Goal: Task Accomplishment & Management: Complete application form

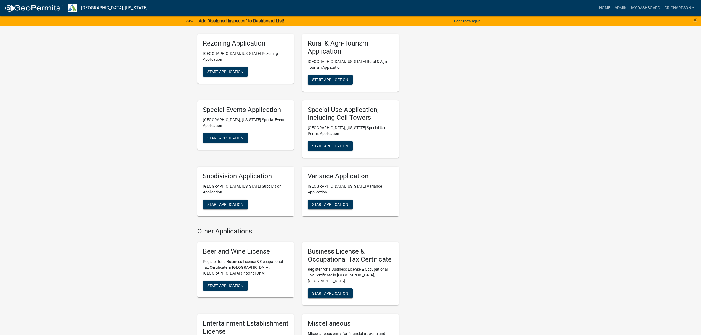
scroll to position [293, 0]
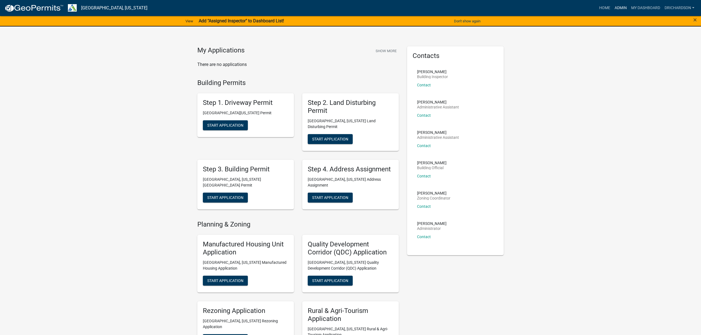
click at [621, 8] on link "Admin" at bounding box center [620, 8] width 17 height 10
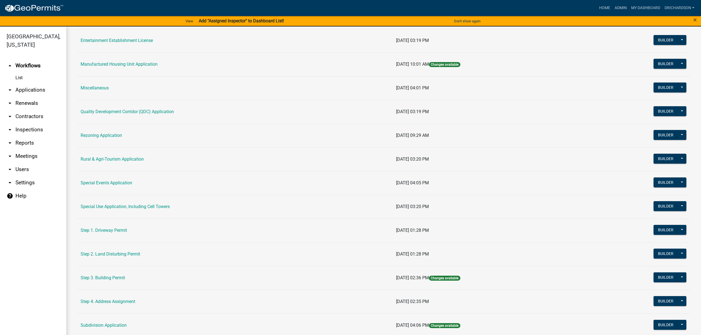
scroll to position [147, 0]
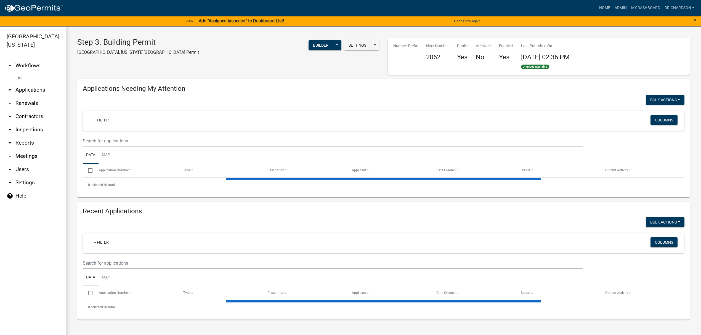
select select "1: 25"
select select "3: 100"
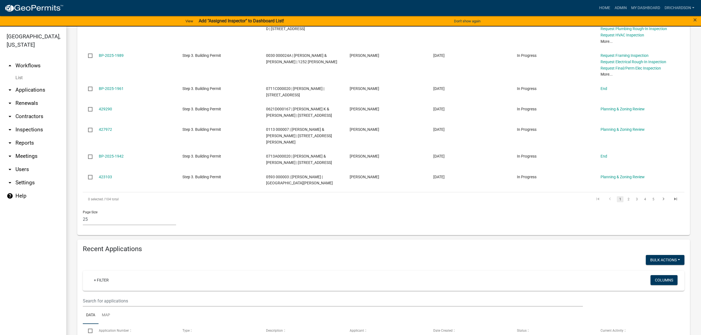
scroll to position [809, 0]
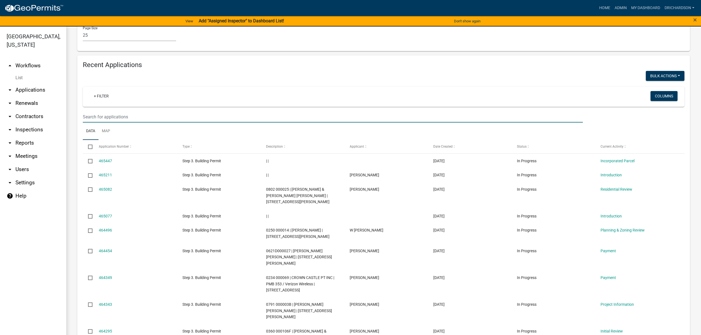
click at [115, 111] on input "text" at bounding box center [333, 116] width 500 height 11
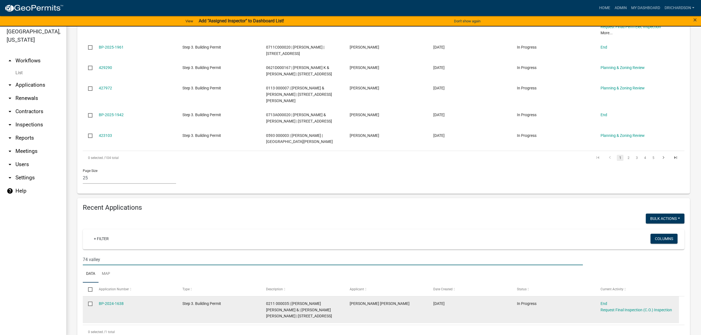
scroll to position [7, 0]
type input "74 valley"
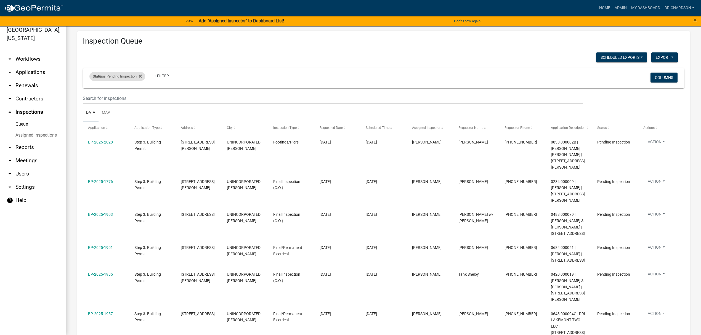
click at [115, 75] on div "Status is Pending Inspection" at bounding box center [117, 76] width 56 height 9
select select "1"
click at [150, 60] on div "Scheduled Exports + Create New Daily Inspection List Export Excel Format (.xlsx…" at bounding box center [380, 57] width 603 height 11
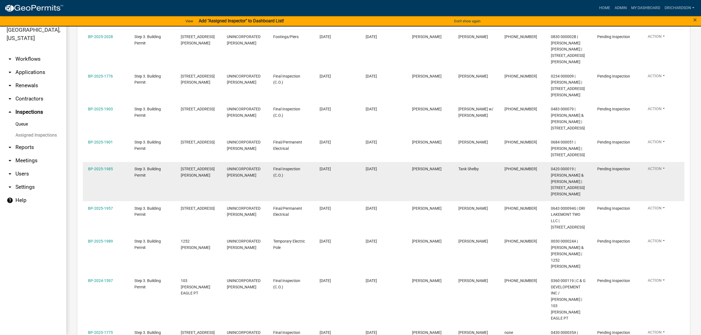
scroll to position [129, 0]
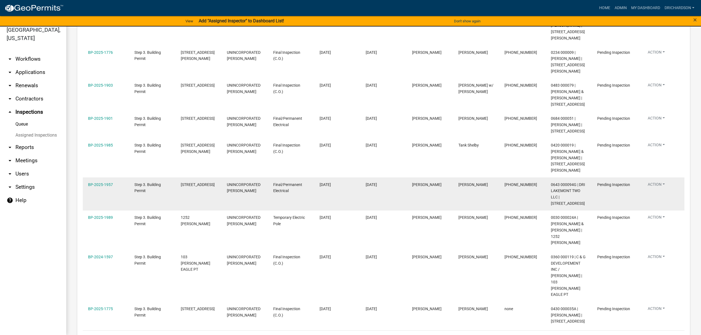
click at [659, 57] on button "Action" at bounding box center [656, 53] width 26 height 8
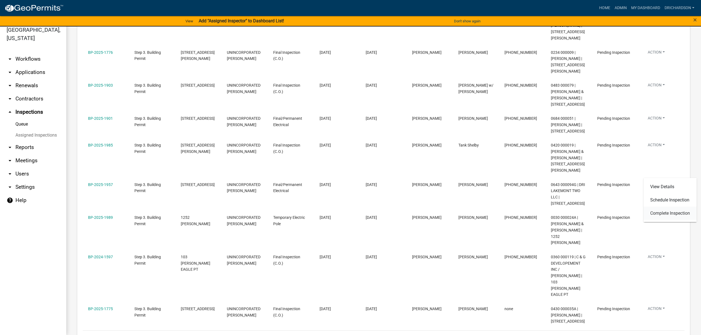
click at [672, 214] on link "Complete Inspection" at bounding box center [669, 213] width 53 height 13
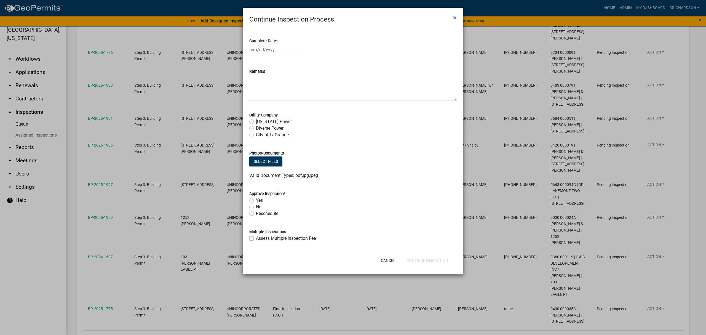
click at [267, 53] on div at bounding box center [274, 49] width 50 height 11
select select "8"
select select "2025"
click at [254, 105] on div "18" at bounding box center [255, 105] width 9 height 9
type input "08/18/2025"
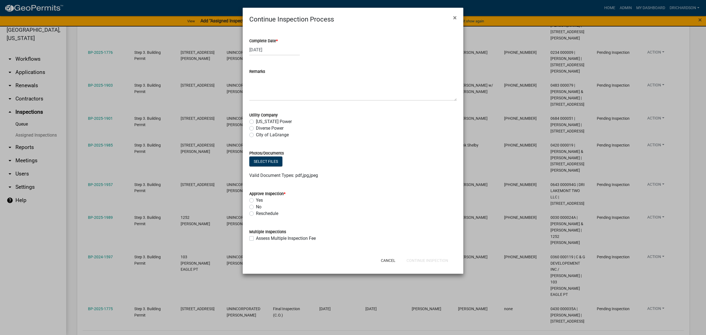
click at [256, 128] on label "Diverse Power" at bounding box center [270, 128] width 28 height 7
click at [256, 128] on input "Diverse Power" at bounding box center [258, 127] width 4 height 4
radio input "true"
click at [256, 199] on label "Yes" at bounding box center [259, 200] width 7 height 7
click at [256, 199] on input "Yes" at bounding box center [258, 199] width 4 height 4
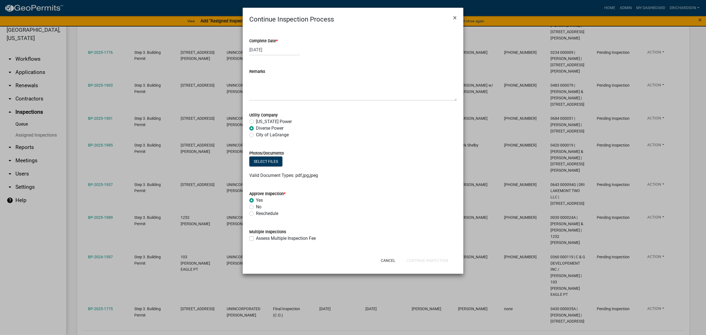
radio input "true"
click at [439, 263] on button "Continue Inspection" at bounding box center [427, 261] width 50 height 10
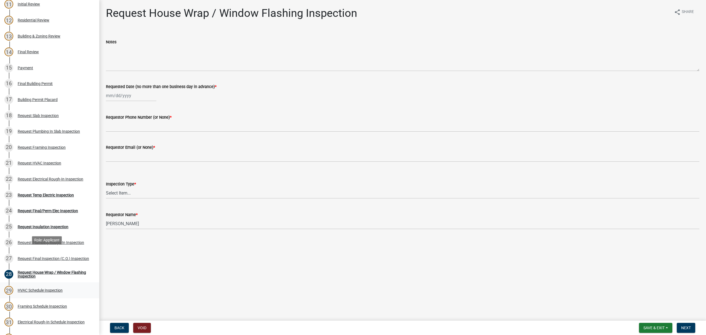
scroll to position [257, 0]
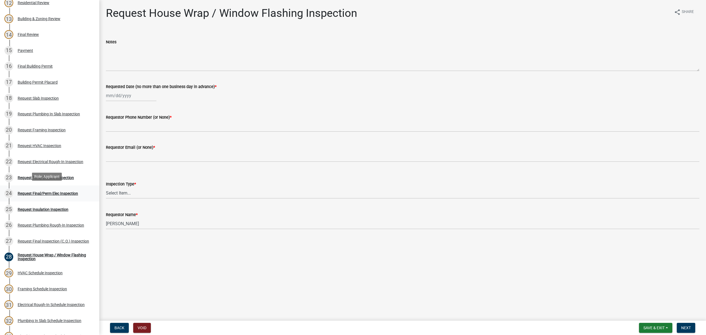
click at [62, 191] on div "Request Final/Perm Elec Inspection" at bounding box center [48, 193] width 60 height 4
click at [58, 207] on div "Request Insulation Inspection" at bounding box center [43, 209] width 51 height 4
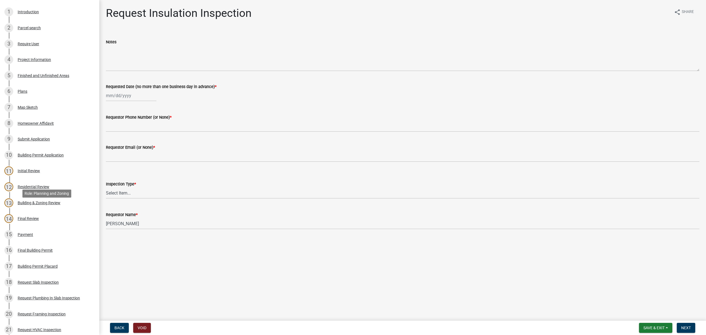
scroll to position [0, 0]
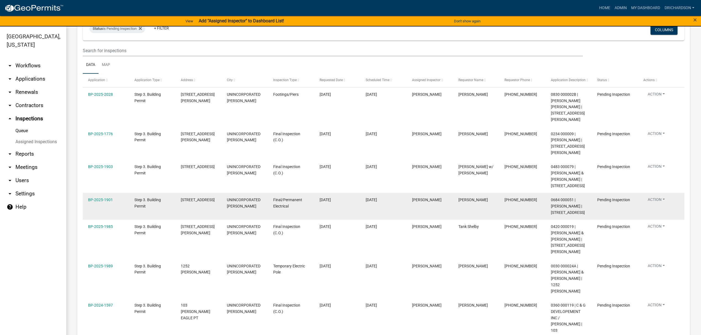
scroll to position [73, 0]
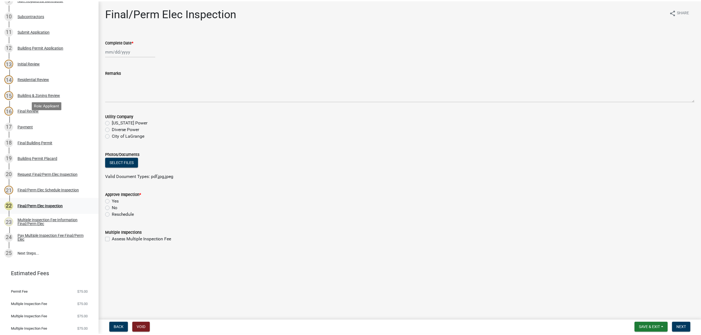
scroll to position [221, 0]
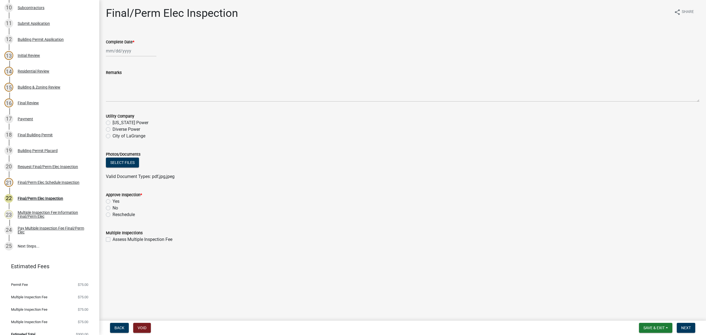
click at [106, 129] on div "Utility Company [US_STATE] Power Diverse Power City of [GEOGRAPHIC_DATA]" at bounding box center [403, 122] width 602 height 33
select select "8"
select select "2025"
drag, startPoint x: 116, startPoint y: 49, endPoint x: 120, endPoint y: 63, distance: 15.1
click at [116, 49] on div "[PERSON_NAME] Feb Mar Apr [PERSON_NAME][DATE] Oct Nov [DATE] 1526 1527 1528 152…" at bounding box center [131, 50] width 50 height 11
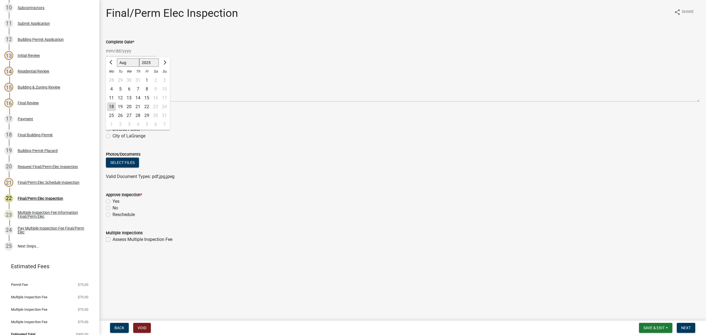
click at [109, 107] on div "18" at bounding box center [111, 106] width 9 height 9
type input "[DATE]"
click at [113, 131] on label "Diverse Power" at bounding box center [127, 129] width 28 height 7
click at [113, 130] on input "Diverse Power" at bounding box center [115, 128] width 4 height 4
radio input "true"
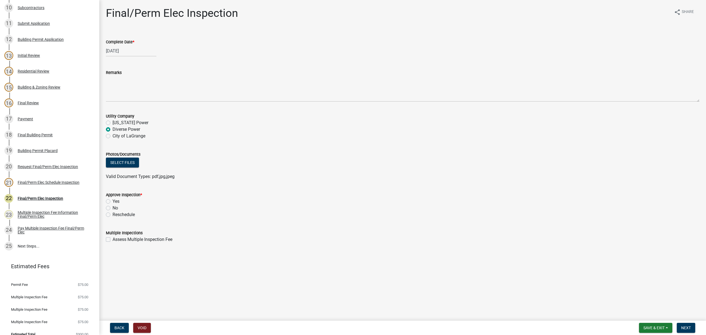
click at [113, 203] on label "Yes" at bounding box center [116, 201] width 7 height 7
click at [113, 202] on input "Yes" at bounding box center [115, 200] width 4 height 4
radio input "true"
click at [689, 327] on span "Next" at bounding box center [687, 328] width 10 height 4
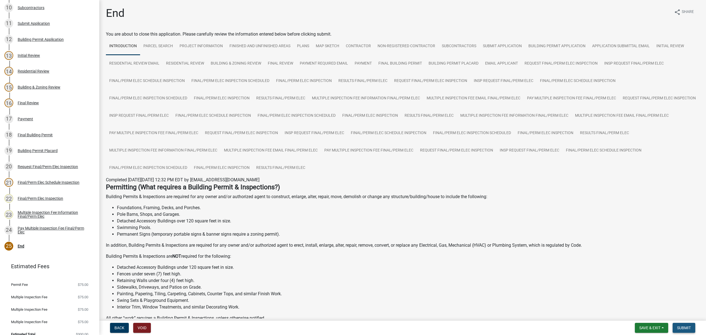
click at [691, 330] on button "Submit" at bounding box center [684, 328] width 23 height 10
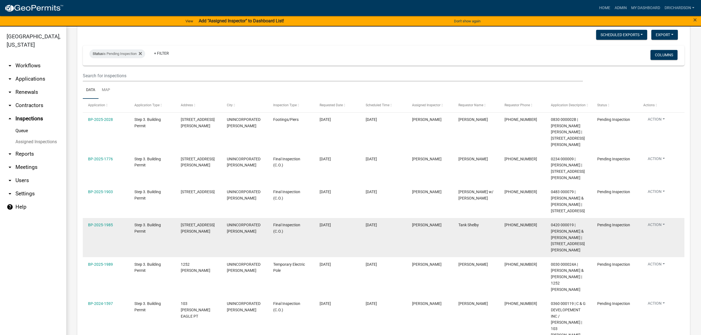
scroll to position [70, 0]
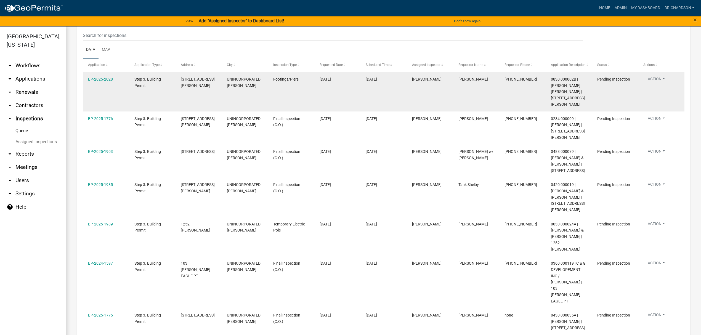
click at [653, 82] on button "Action" at bounding box center [656, 80] width 26 height 8
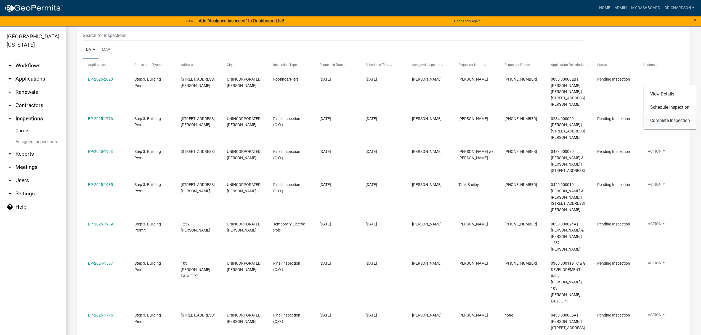
click at [669, 123] on link "Complete Inspection" at bounding box center [669, 120] width 53 height 13
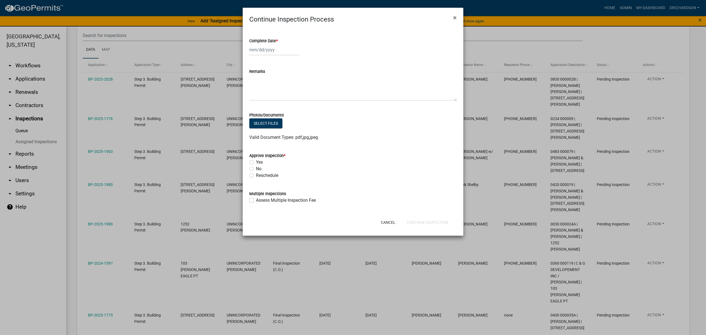
select select "8"
select select "2025"
click at [267, 49] on div "[PERSON_NAME] Feb Mar Apr [PERSON_NAME][DATE] Oct Nov [DATE] 1526 1527 1528 152…" at bounding box center [274, 49] width 50 height 11
click at [254, 104] on div "18" at bounding box center [255, 105] width 9 height 9
type input "08/18/2025"
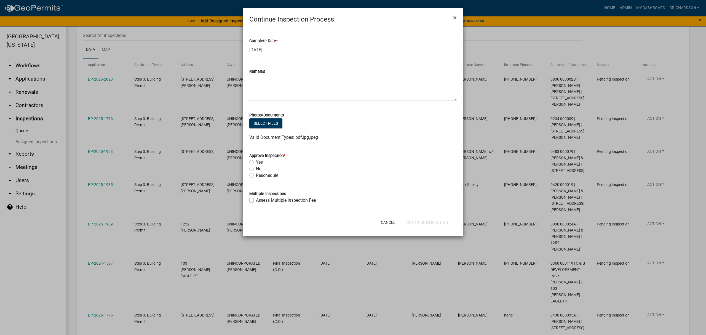
click at [256, 161] on label "Yes" at bounding box center [259, 162] width 7 height 7
click at [256, 161] on input "Yes" at bounding box center [258, 161] width 4 height 4
radio input "true"
click at [442, 224] on button "Continue Inspection" at bounding box center [427, 222] width 50 height 10
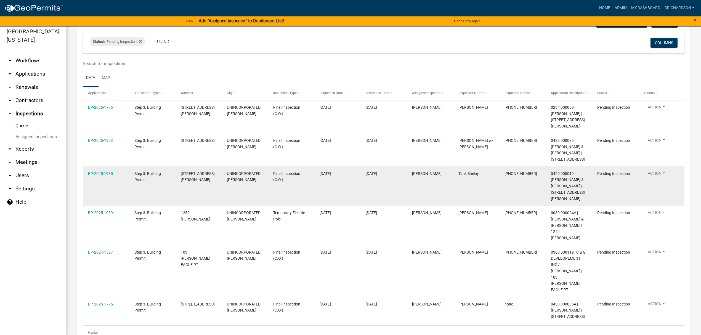
scroll to position [7, 0]
click at [651, 111] on button "Action" at bounding box center [656, 107] width 26 height 8
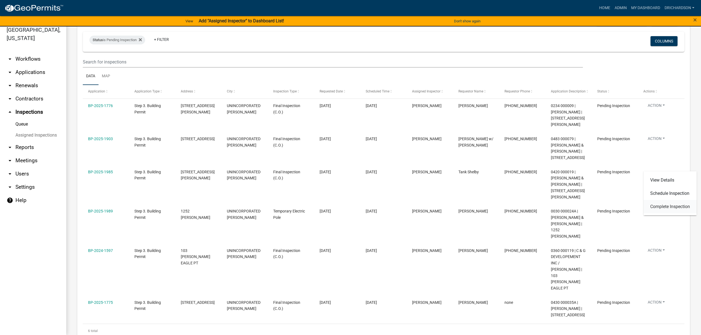
click at [667, 209] on link "Complete Inspection" at bounding box center [669, 206] width 53 height 13
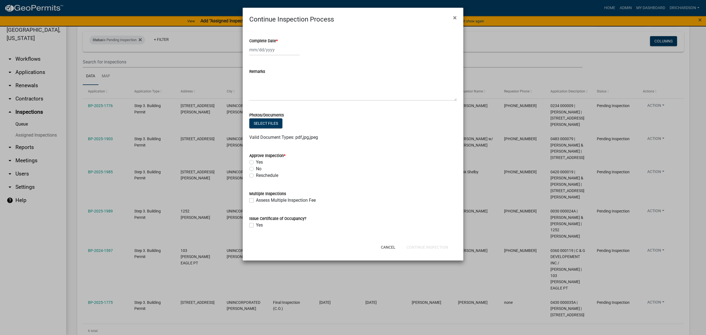
select select "8"
select select "2025"
drag, startPoint x: 263, startPoint y: 49, endPoint x: 262, endPoint y: 52, distance: 3.1
click at [263, 49] on div "[PERSON_NAME] Feb Mar Apr [PERSON_NAME][DATE] Oct Nov [DATE] 1526 1527 1528 152…" at bounding box center [274, 49] width 50 height 11
click at [254, 107] on div "18" at bounding box center [255, 105] width 9 height 9
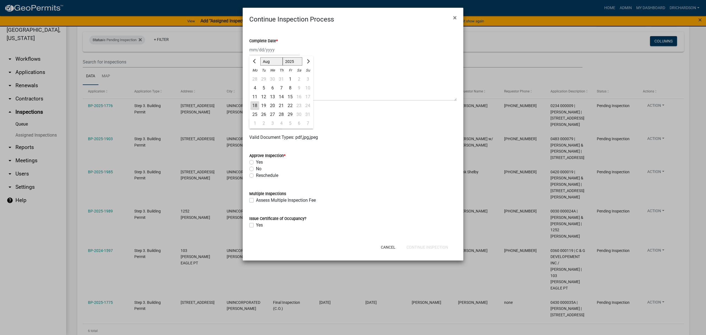
type input "[DATE]"
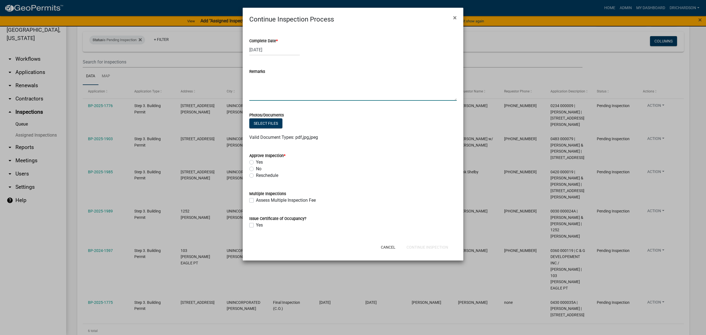
click at [251, 86] on textarea "Remarks" at bounding box center [352, 88] width 207 height 26
click at [268, 76] on textarea "-Open Nutral in Kitchen" at bounding box center [352, 88] width 207 height 26
drag, startPoint x: 268, startPoint y: 84, endPoint x: 272, endPoint y: 81, distance: 5.3
click at [260, 90] on textarea "-Open Neutral in Kitchen" at bounding box center [352, 88] width 207 height 26
click at [276, 88] on textarea "-Open Neutral in Kitchen -all smoke detectors need to be interconnected. -groun…" at bounding box center [352, 88] width 207 height 26
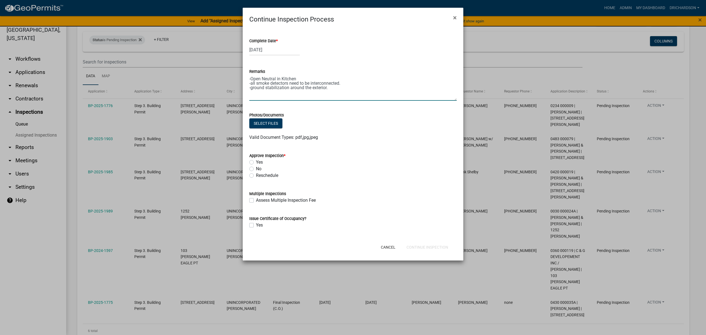
type textarea "-Open Neutral in Kitchen -all smoke detectors need to be interconnected. -groun…"
click at [256, 169] on label "No" at bounding box center [259, 169] width 6 height 7
click at [256, 169] on input "No" at bounding box center [258, 168] width 4 height 4
radio input "true"
click at [440, 251] on button "Continue Inspection" at bounding box center [427, 247] width 50 height 10
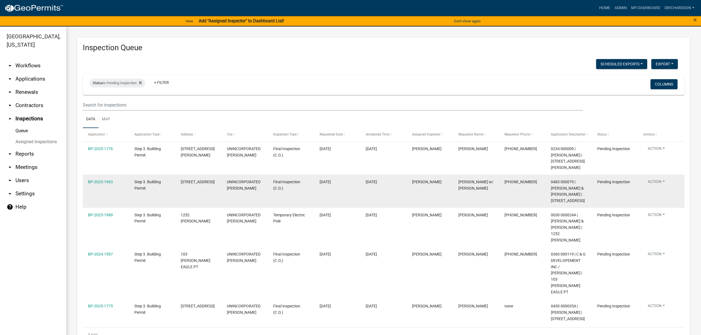
click at [662, 179] on button "Action" at bounding box center [656, 183] width 26 height 8
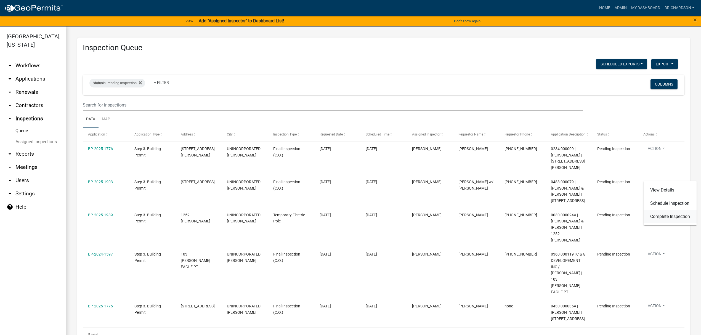
click at [664, 212] on link "Complete Inspection" at bounding box center [669, 216] width 53 height 13
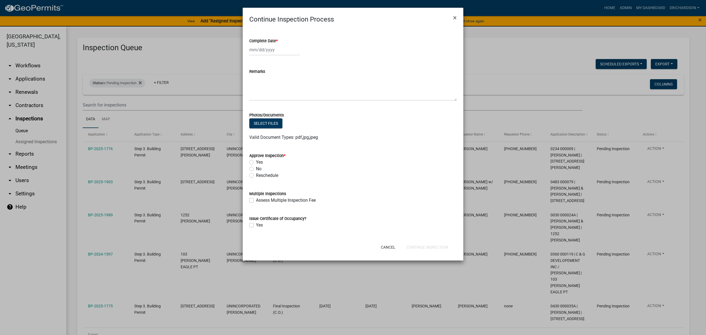
select select "8"
select select "2025"
drag, startPoint x: 259, startPoint y: 51, endPoint x: 258, endPoint y: 56, distance: 4.4
click at [259, 52] on div "[PERSON_NAME] Feb Mar Apr [PERSON_NAME][DATE] Oct Nov [DATE] 1526 1527 1528 152…" at bounding box center [274, 49] width 50 height 11
drag, startPoint x: 256, startPoint y: 105, endPoint x: 257, endPoint y: 125, distance: 19.6
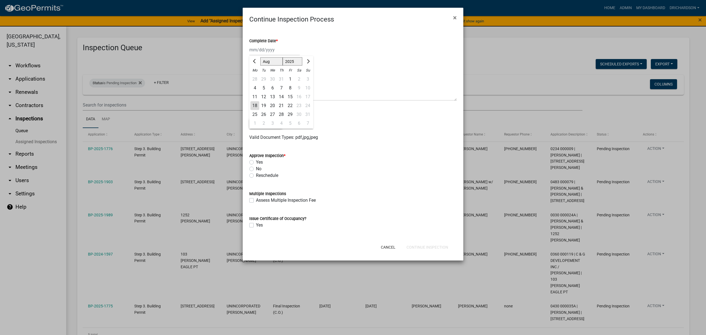
click at [256, 105] on div "18" at bounding box center [255, 105] width 9 height 9
type input "[DATE]"
click at [256, 168] on label "No" at bounding box center [259, 169] width 6 height 7
click at [256, 168] on input "No" at bounding box center [258, 168] width 4 height 4
radio input "true"
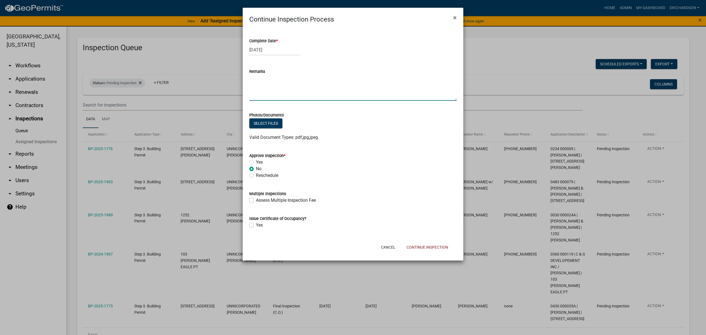
click at [256, 87] on textarea "Remarks" at bounding box center [352, 88] width 207 height 26
type textarea "-"
click at [256, 164] on label "Yes" at bounding box center [259, 162] width 7 height 7
click at [256, 163] on input "Yes" at bounding box center [258, 161] width 4 height 4
radio input "true"
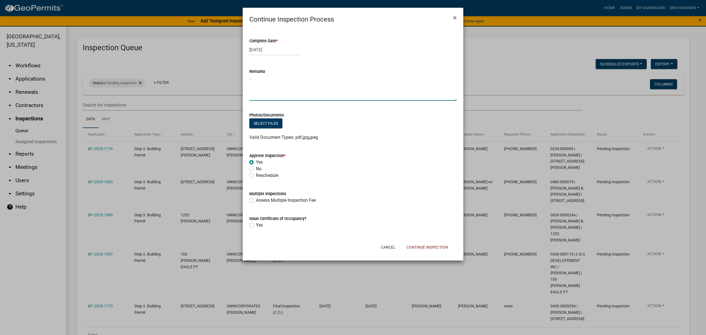
click at [253, 77] on textarea "-" at bounding box center [352, 88] width 207 height 26
click at [256, 224] on label "Yes" at bounding box center [259, 225] width 7 height 7
click at [256, 224] on input "Yes" at bounding box center [258, 224] width 4 height 4
checkbox input "true"
click at [426, 246] on button "Continue Inspection" at bounding box center [427, 247] width 50 height 10
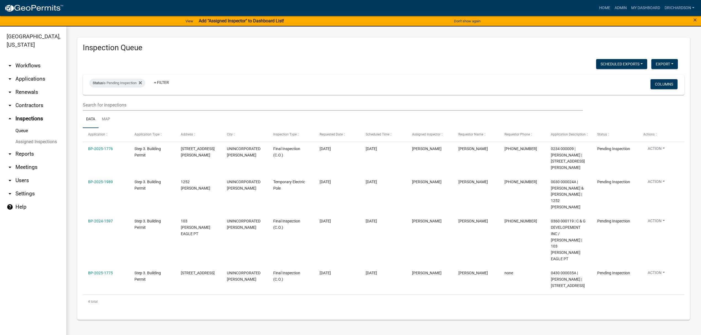
click at [31, 59] on link "arrow_drop_down Workflows" at bounding box center [33, 65] width 66 height 13
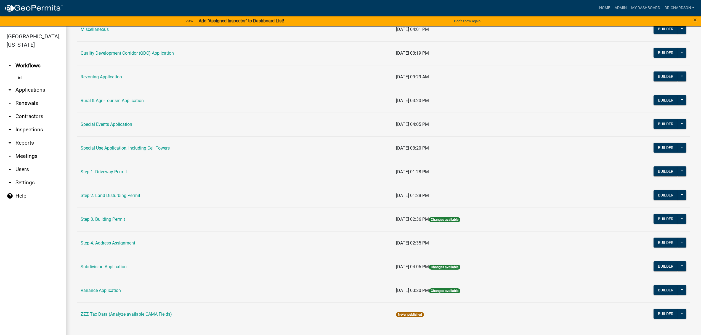
scroll to position [185, 0]
click at [115, 217] on link "Step 3. Building Permit" at bounding box center [103, 219] width 44 height 5
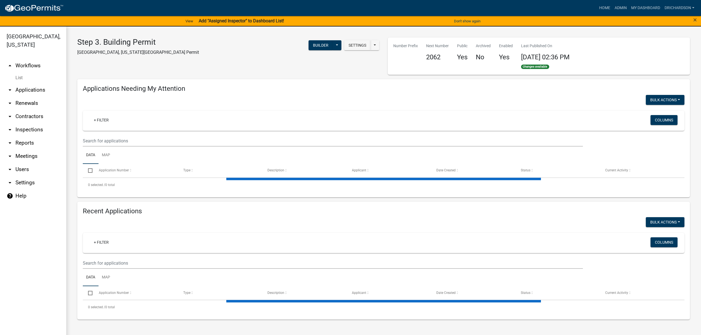
select select "1: 25"
select select "3: 100"
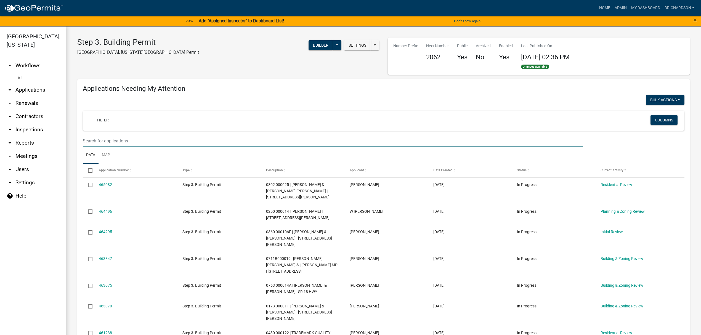
click at [128, 137] on input "text" at bounding box center [333, 140] width 500 height 11
type input "166 deer field"
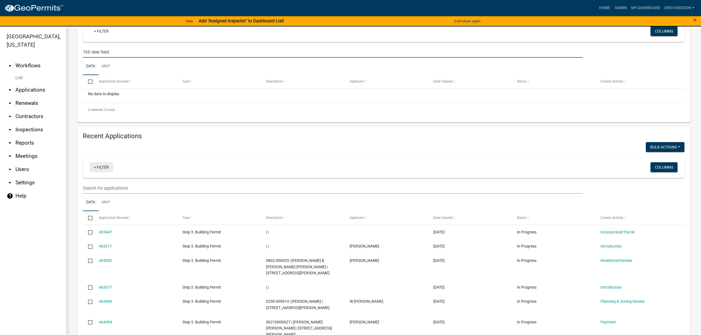
scroll to position [110, 0]
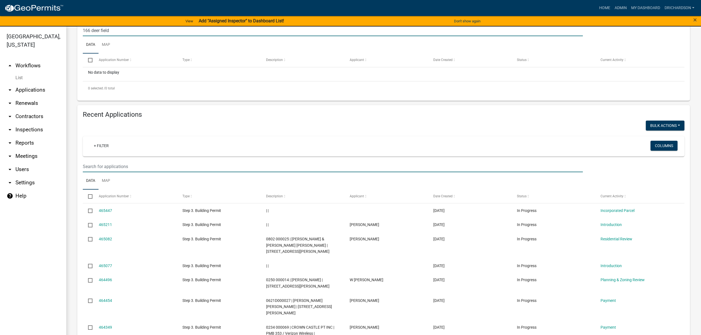
click at [111, 166] on input "text" at bounding box center [333, 166] width 500 height 11
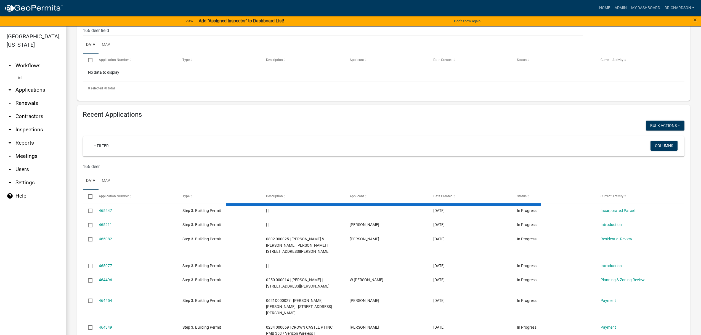
type input "166 deer"
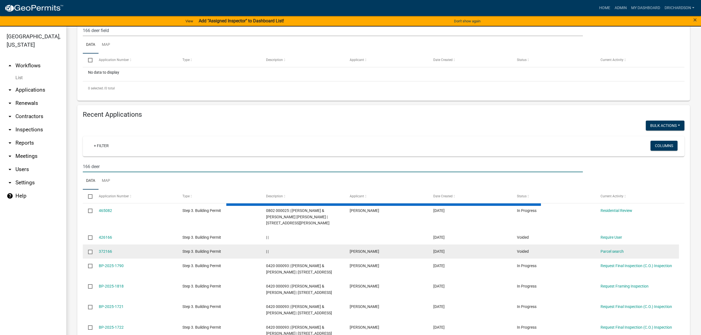
scroll to position [107, 0]
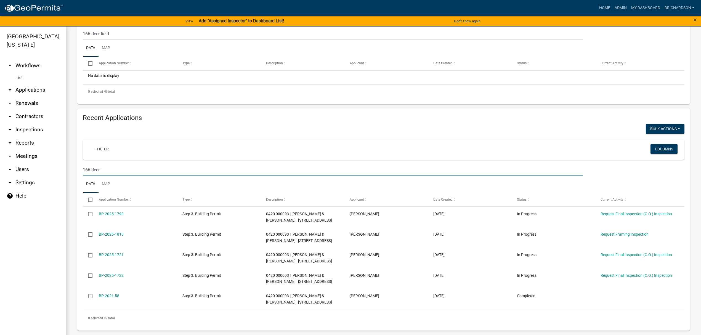
drag, startPoint x: 113, startPoint y: 168, endPoint x: 45, endPoint y: 172, distance: 68.2
click at [51, 173] on div "Troup County, Georgia arrow_drop_up Workflows List arrow_drop_down Applications…" at bounding box center [350, 183] width 701 height 315
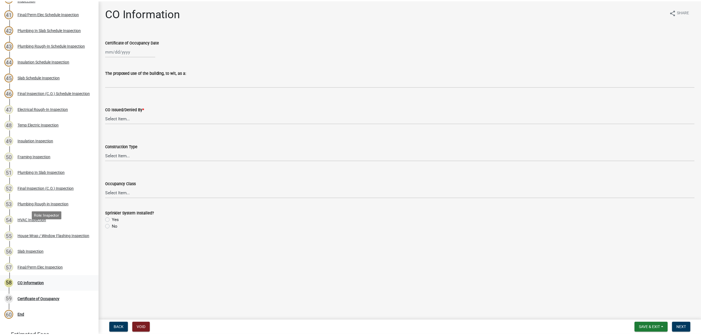
scroll to position [745, 0]
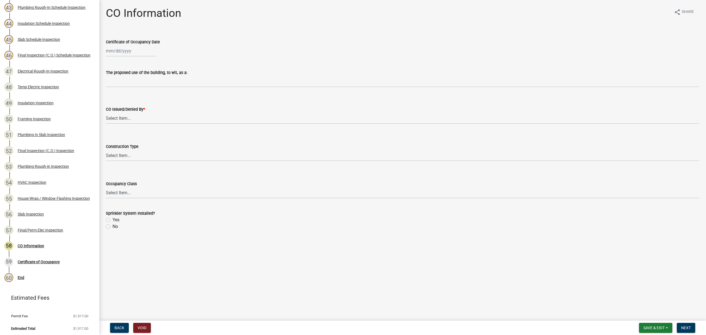
select select "8"
select select "2025"
click at [134, 54] on div "[PERSON_NAME] Feb Mar Apr [PERSON_NAME][DATE] Oct Nov [DATE] 1526 1527 1528 152…" at bounding box center [131, 50] width 50 height 11
click at [110, 107] on div "18" at bounding box center [111, 106] width 9 height 9
type input "[DATE]"
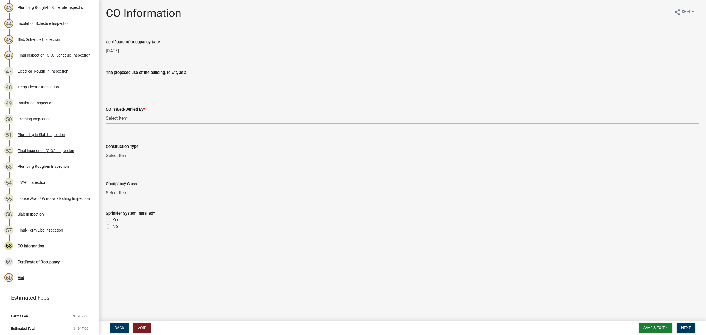
click at [122, 80] on input "The proposed use of the building, to wit, as a:" at bounding box center [403, 81] width 594 height 11
type input "Single Family Dwelling"
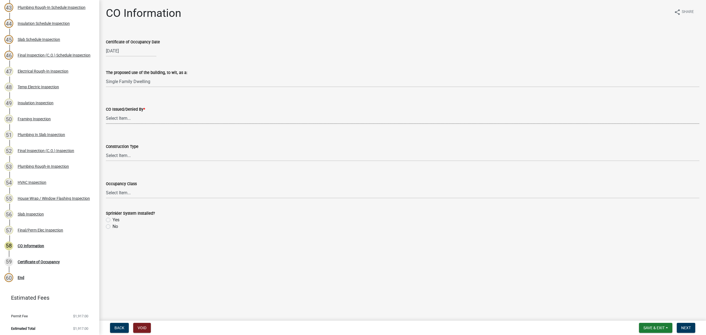
click at [125, 120] on select "Select Item... [PERSON_NAME] [PERSON_NAME] [PERSON_NAME]" at bounding box center [403, 118] width 594 height 11
click at [106, 113] on select "Select Item... [PERSON_NAME] [PERSON_NAME] [PERSON_NAME]" at bounding box center [403, 118] width 594 height 11
select select "ea213384-acee-4232-a46b-1cca64df1aeb"
click at [128, 152] on select "Select Item... IA IB IIA IIB IIIA IIIB IV VA VB" at bounding box center [403, 155] width 594 height 11
click at [106, 150] on select "Select Item... IA IB IIA IIB IIIA IIIB IV VA VB" at bounding box center [403, 155] width 594 height 11
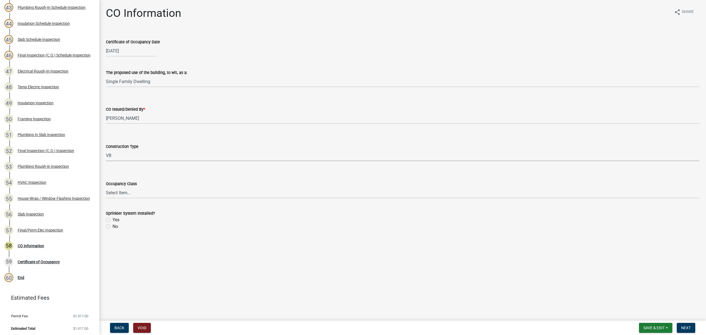
select select "613829fe-e856-4ec9-b302-0a679a094cbd"
click at [122, 191] on select "Select Item... A-1 A-2 A-3 A-4 A-5 B E F-1 F-2 H-1 H-2 H-3 H-4 H-5 I-1 I-2 I-3 …" at bounding box center [403, 192] width 594 height 11
click at [106, 187] on select "Select Item... A-1 A-2 A-3 A-4 A-5 B E F-1 F-2 H-1 H-2 H-3 H-4 H-5 I-1 I-2 I-3 …" at bounding box center [403, 192] width 594 height 11
select select "200c632f-6558-45ce-8dcd-e6bfe067d1f2"
click at [113, 226] on label "No" at bounding box center [116, 226] width 6 height 7
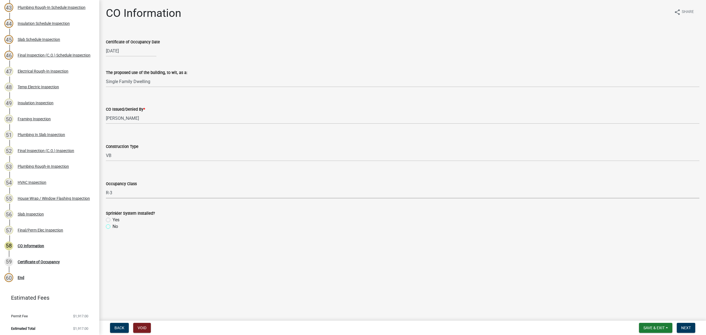
click at [113, 226] on input "No" at bounding box center [115, 225] width 4 height 4
radio input "true"
click at [684, 325] on button "Next" at bounding box center [686, 328] width 18 height 10
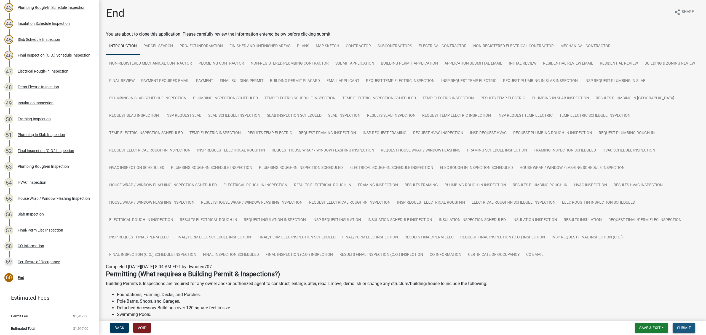
click at [688, 328] on span "Submit" at bounding box center [684, 328] width 14 height 4
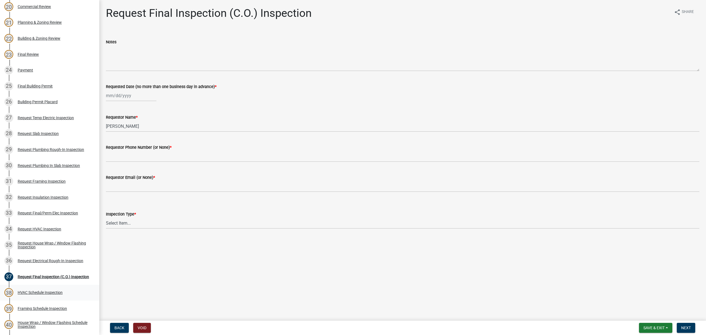
scroll to position [267, 0]
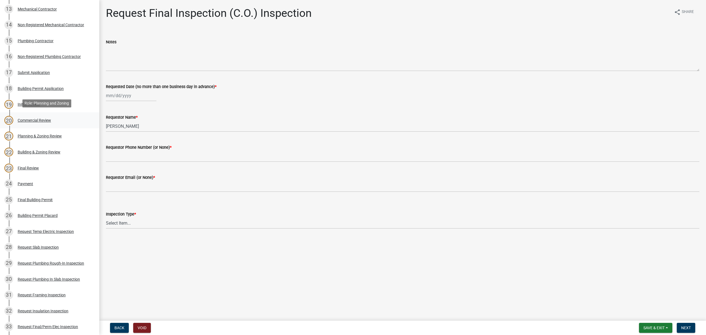
click at [33, 119] on div "Commercial Review" at bounding box center [34, 120] width 33 height 4
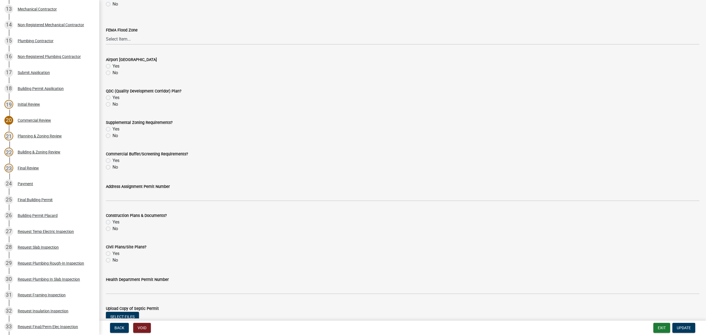
scroll to position [142, 0]
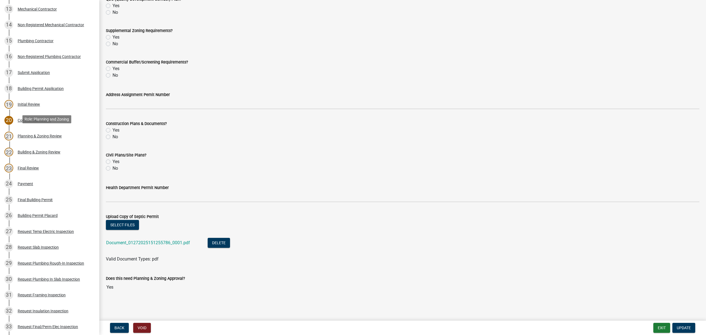
click at [36, 135] on div "Planning & Zoning Review" at bounding box center [40, 136] width 44 height 4
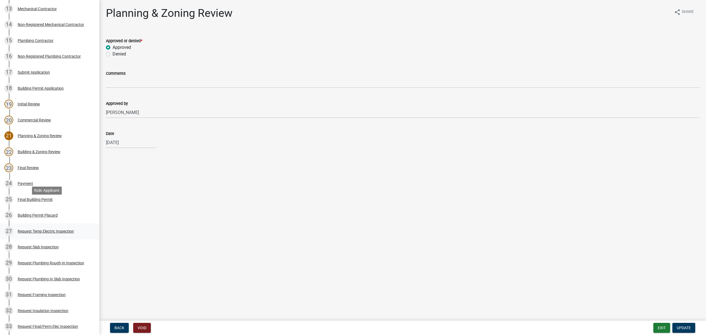
scroll to position [267, 0]
click at [33, 153] on div "22 Building & Zoning Review" at bounding box center [47, 152] width 86 height 9
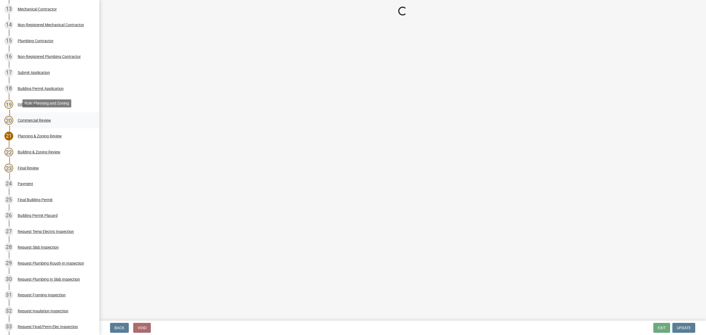
select select "68ced6f9-1cde-4df4-873a-f2fb2a9a9b51"
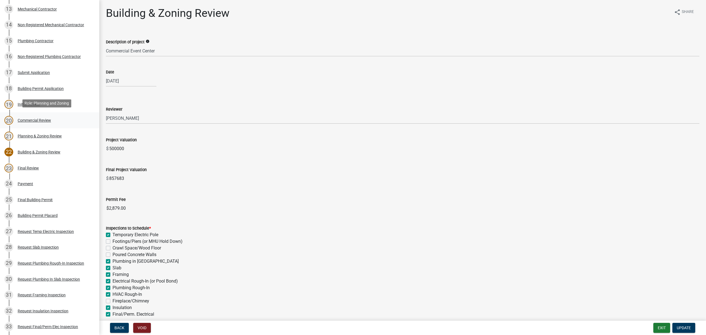
click at [31, 118] on div "Commercial Review" at bounding box center [34, 120] width 33 height 4
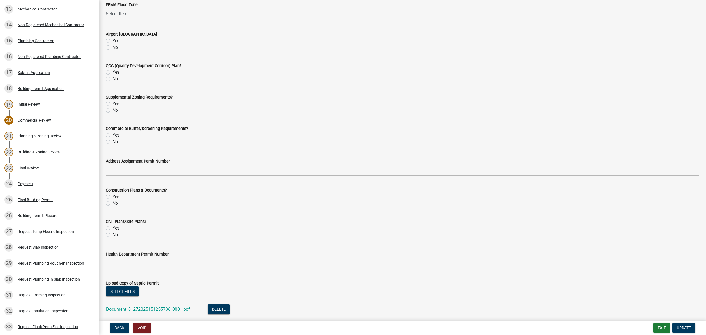
scroll to position [0, 0]
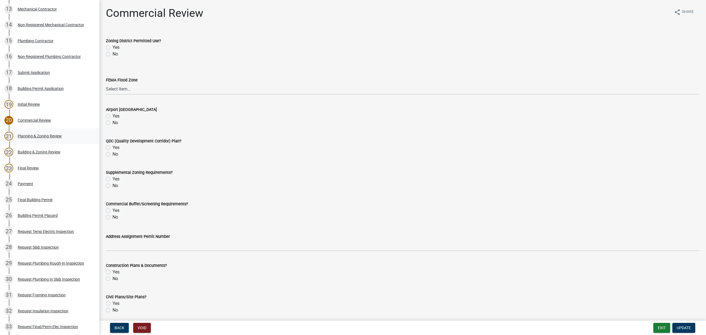
click at [43, 134] on div "Planning & Zoning Review" at bounding box center [40, 136] width 44 height 4
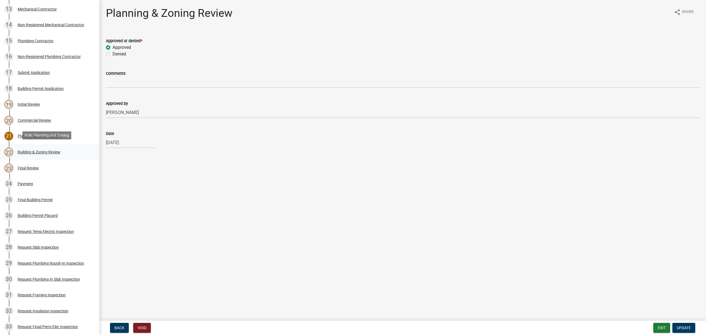
click at [42, 150] on div "Building & Zoning Review" at bounding box center [39, 152] width 43 height 4
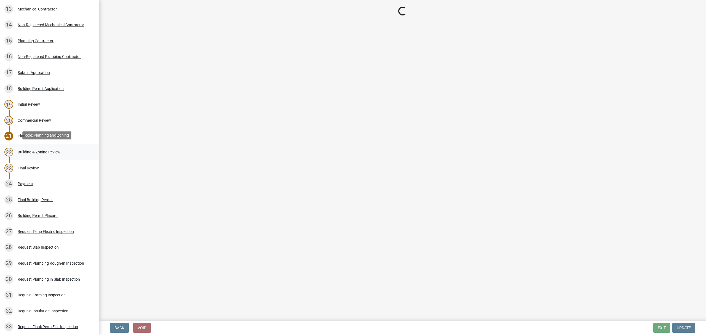
select select "68ced6f9-1cde-4df4-873a-f2fb2a9a9b51"
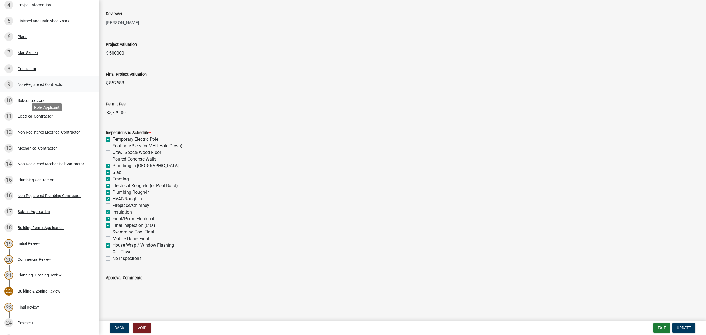
scroll to position [83, 0]
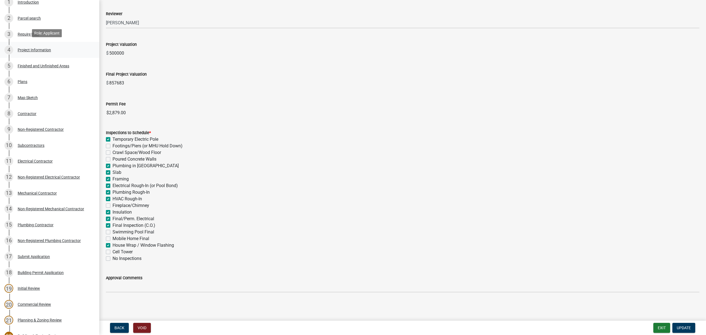
click at [33, 52] on div "4 Project Information" at bounding box center [47, 50] width 86 height 9
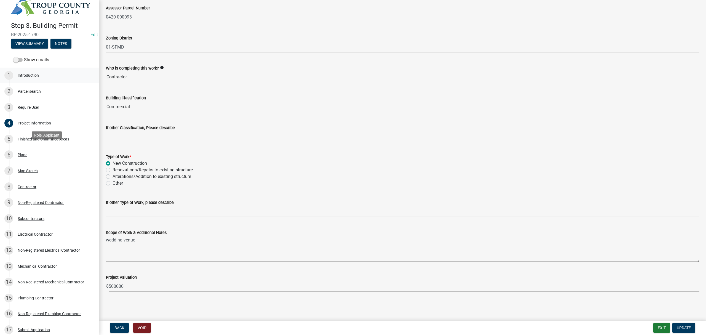
scroll to position [9, 0]
click at [29, 76] on div "Introduction" at bounding box center [28, 76] width 21 height 4
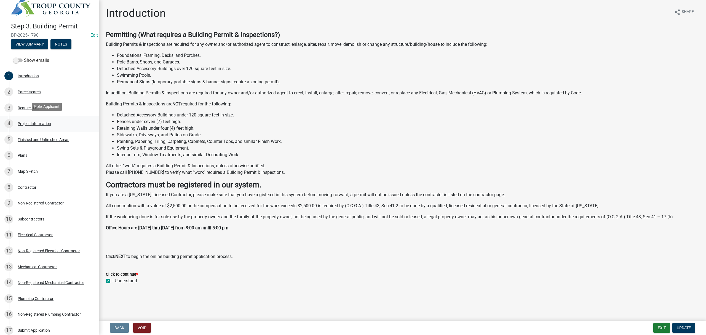
click at [30, 123] on div "Project Information" at bounding box center [34, 124] width 33 height 4
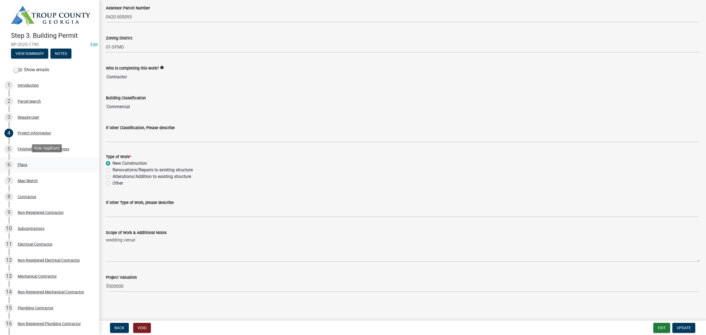
click at [27, 163] on div "Plans" at bounding box center [23, 165] width 10 height 4
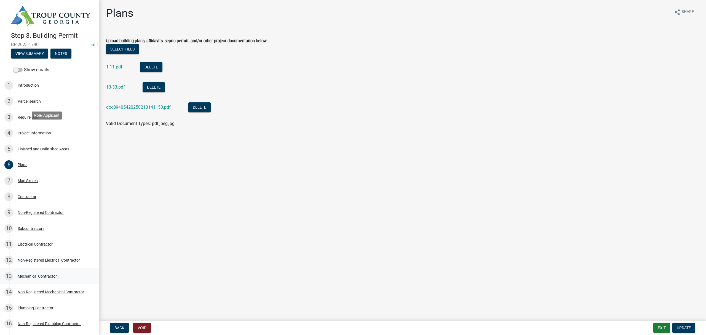
scroll to position [147, 0]
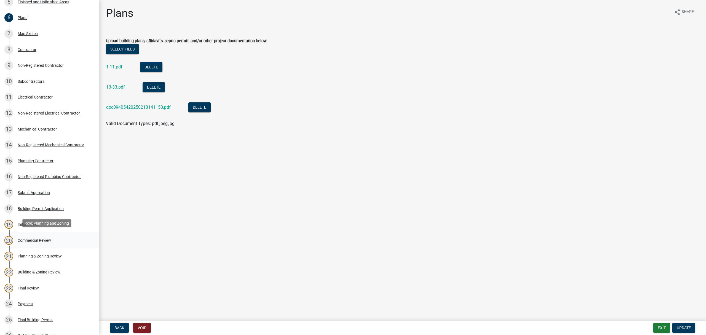
click at [38, 238] on div "Commercial Review" at bounding box center [34, 240] width 33 height 4
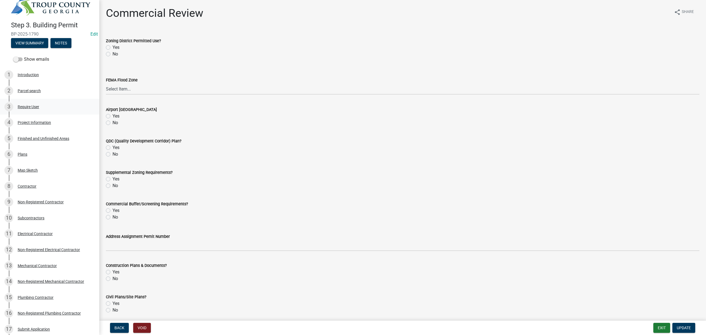
scroll to position [0, 0]
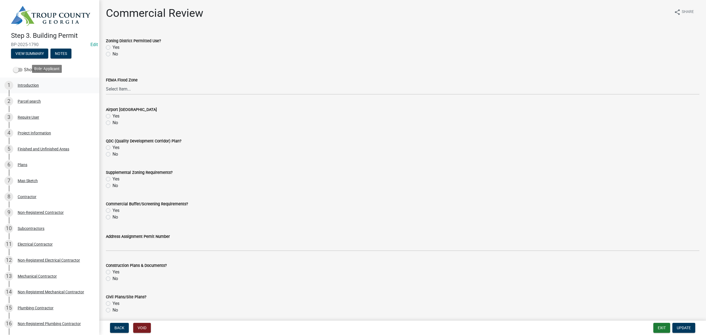
click at [37, 86] on div "1 Introduction" at bounding box center [47, 85] width 86 height 9
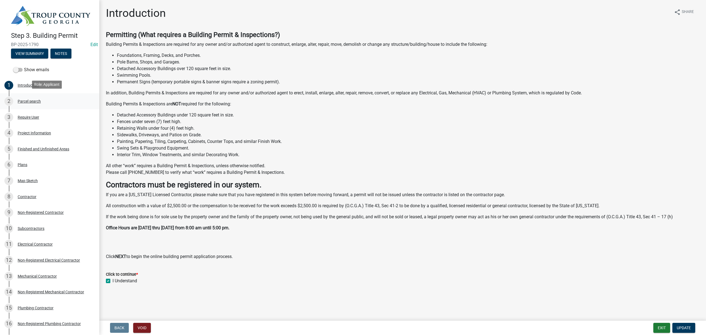
click at [35, 97] on div "2 Parcel search" at bounding box center [47, 101] width 86 height 9
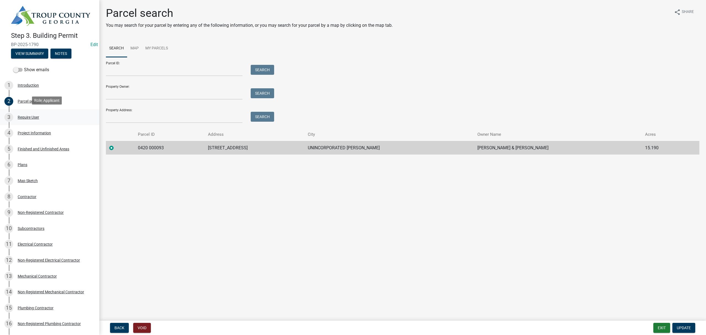
click at [26, 116] on div "Require User" at bounding box center [29, 117] width 22 height 4
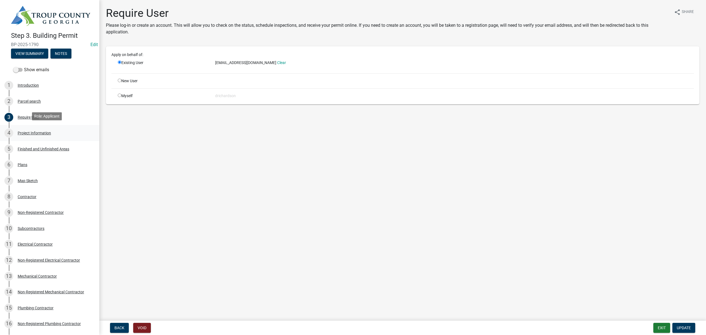
click at [32, 131] on div "Project Information" at bounding box center [34, 133] width 33 height 4
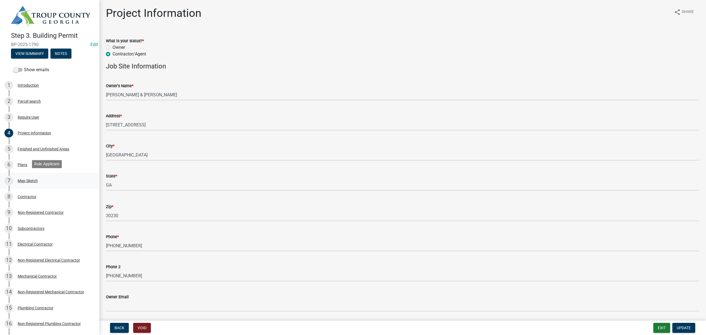
click at [30, 181] on div "Map Sketch" at bounding box center [28, 181] width 20 height 4
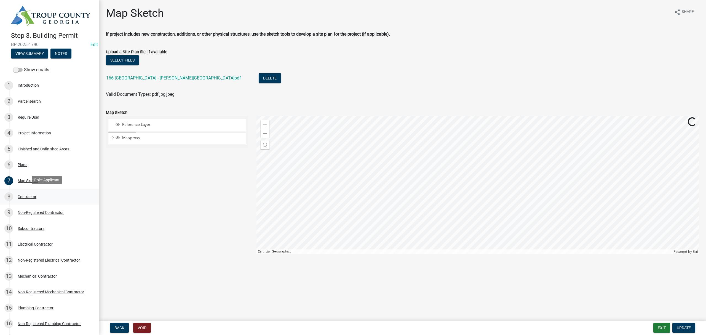
click at [24, 195] on div "Contractor" at bounding box center [27, 197] width 19 height 4
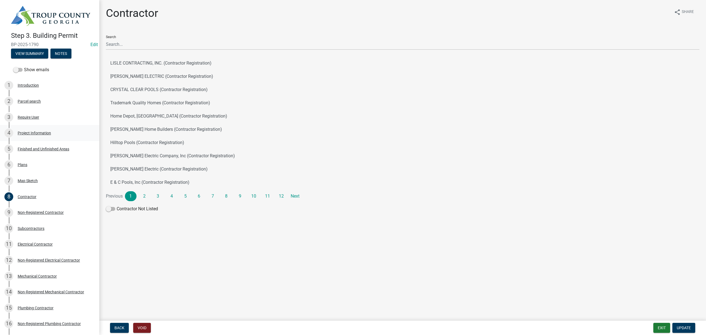
click at [29, 131] on div "Project Information" at bounding box center [34, 133] width 33 height 4
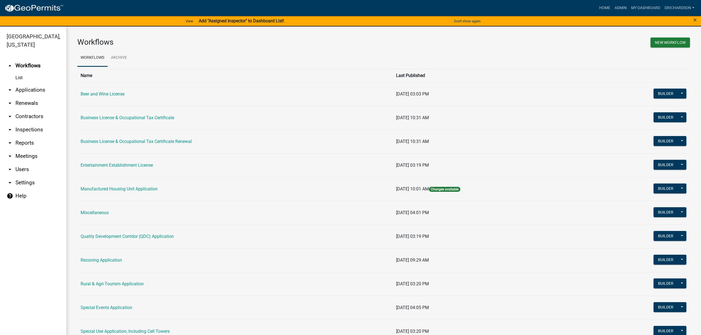
scroll to position [147, 0]
